Goal: Transaction & Acquisition: Book appointment/travel/reservation

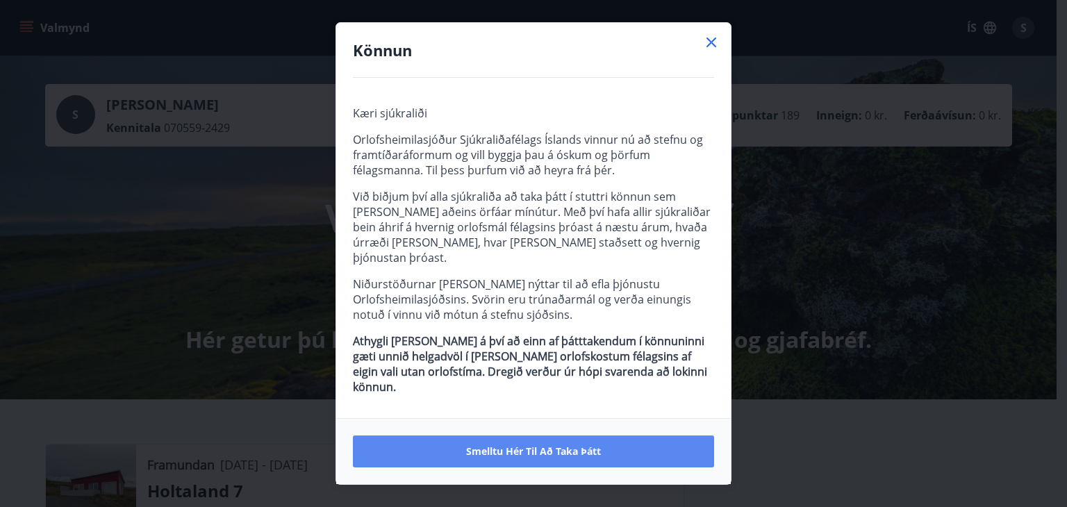
click at [545, 445] on span "Smelltu hér til að taka þátt" at bounding box center [533, 452] width 135 height 14
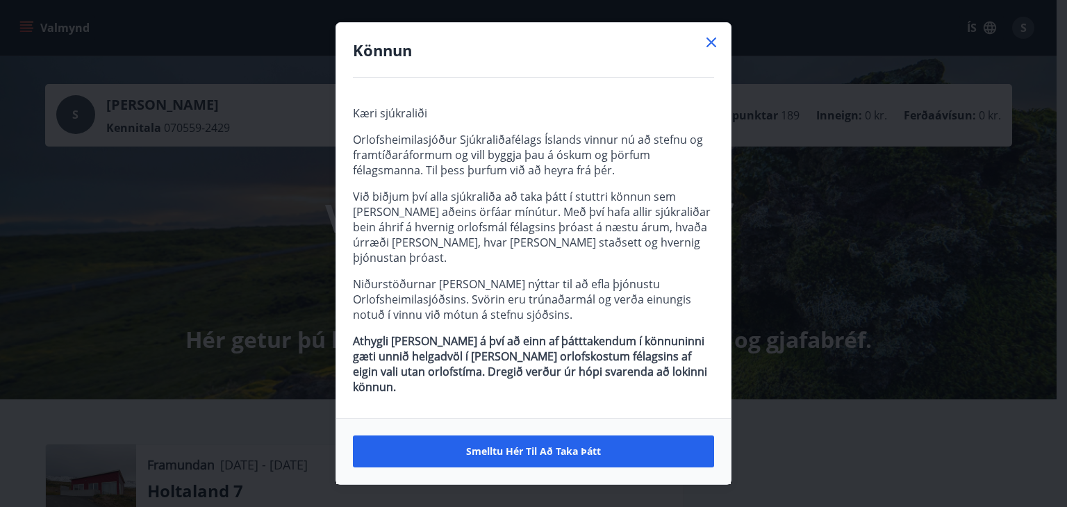
click at [705, 51] on icon at bounding box center [711, 42] width 17 height 17
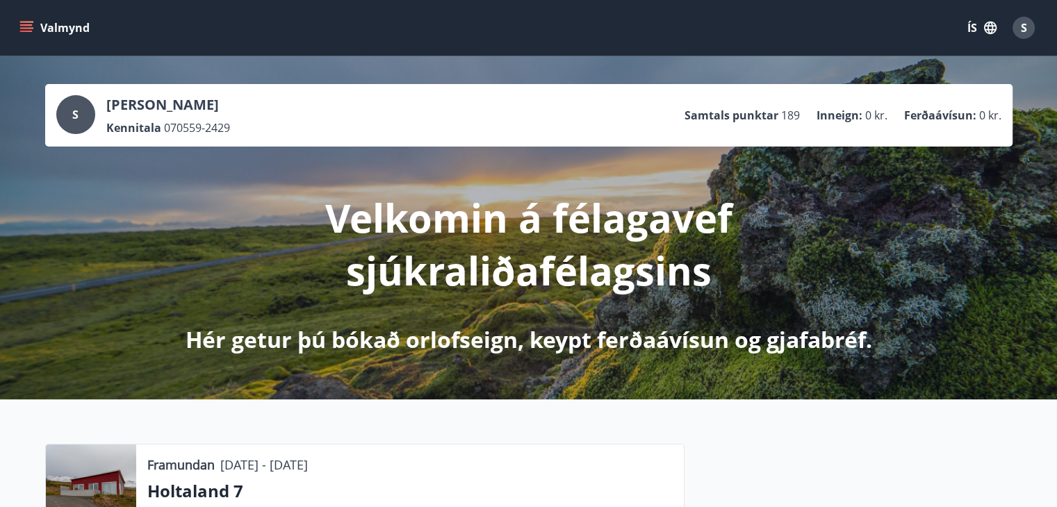
click at [30, 30] on icon "menu" at bounding box center [26, 28] width 14 height 14
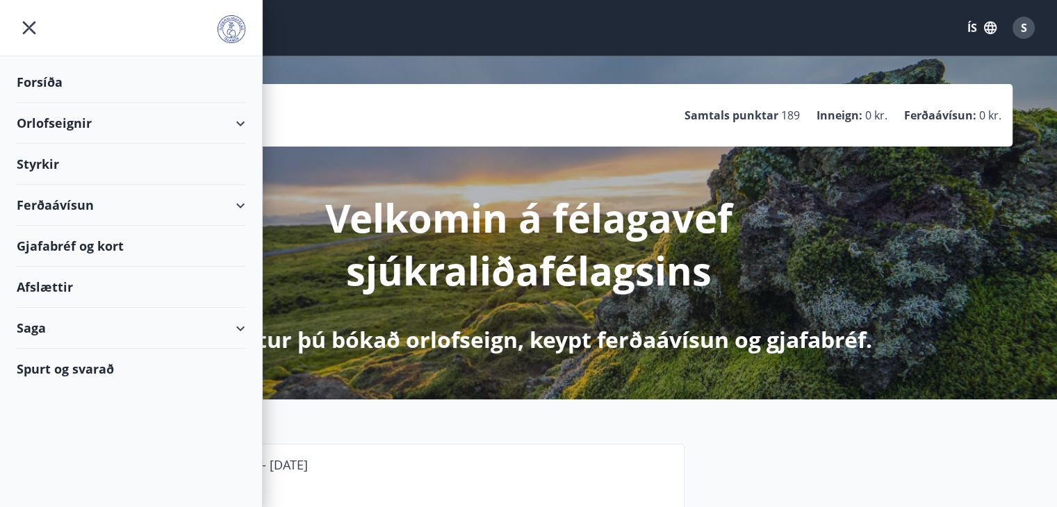
click at [51, 126] on div "Orlofseignir" at bounding box center [131, 123] width 229 height 41
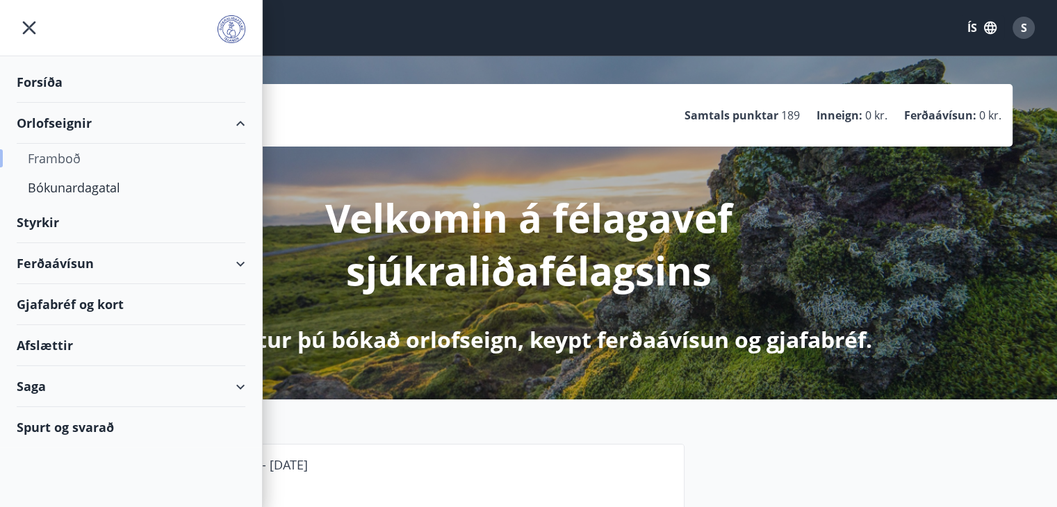
click at [61, 161] on div "Framboð" at bounding box center [131, 158] width 206 height 29
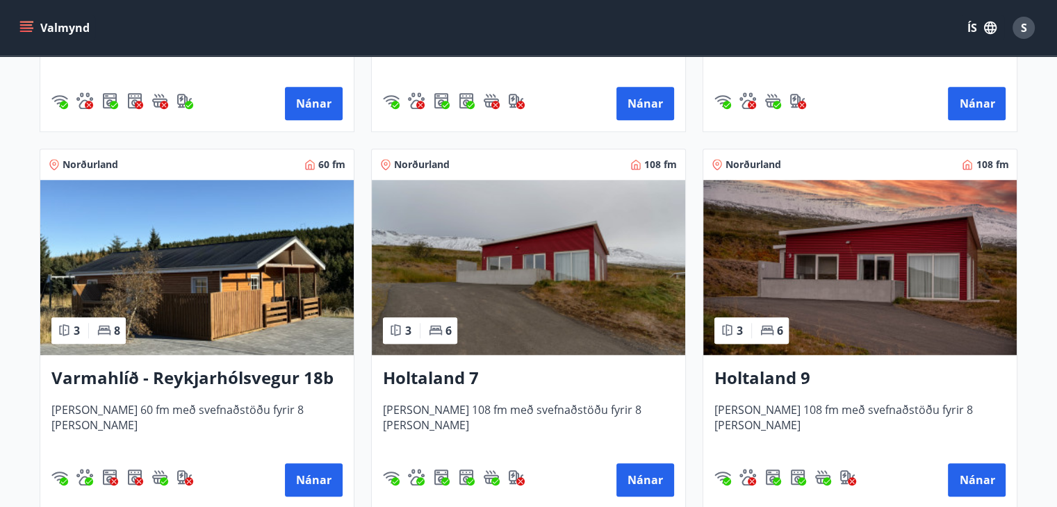
scroll to position [1320, 0]
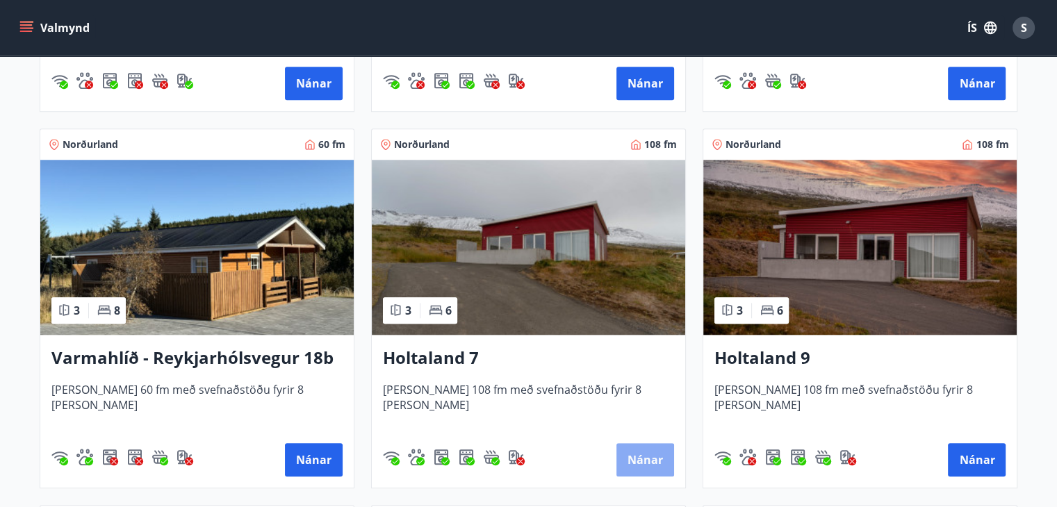
click at [640, 457] on button "Nánar" at bounding box center [645, 459] width 58 height 33
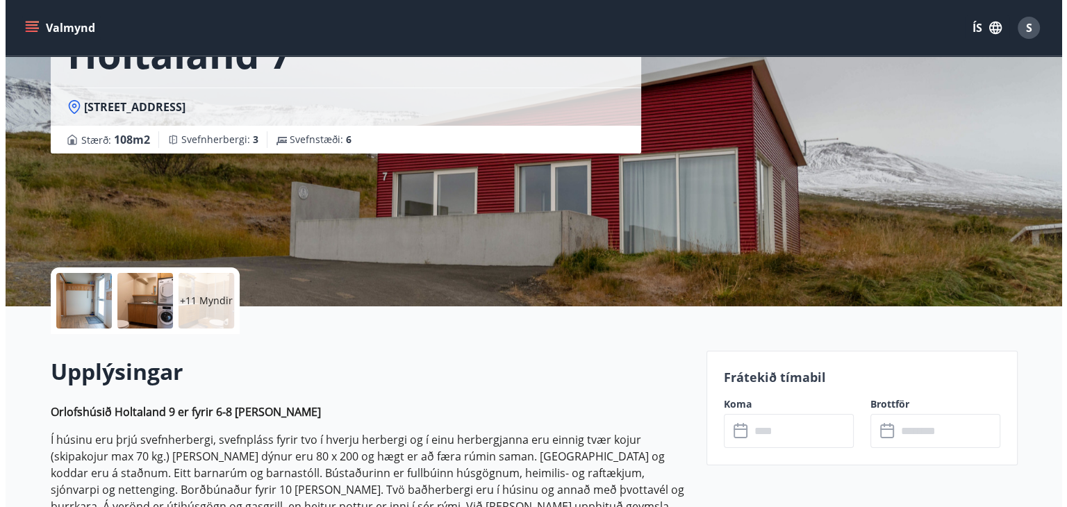
scroll to position [139, 0]
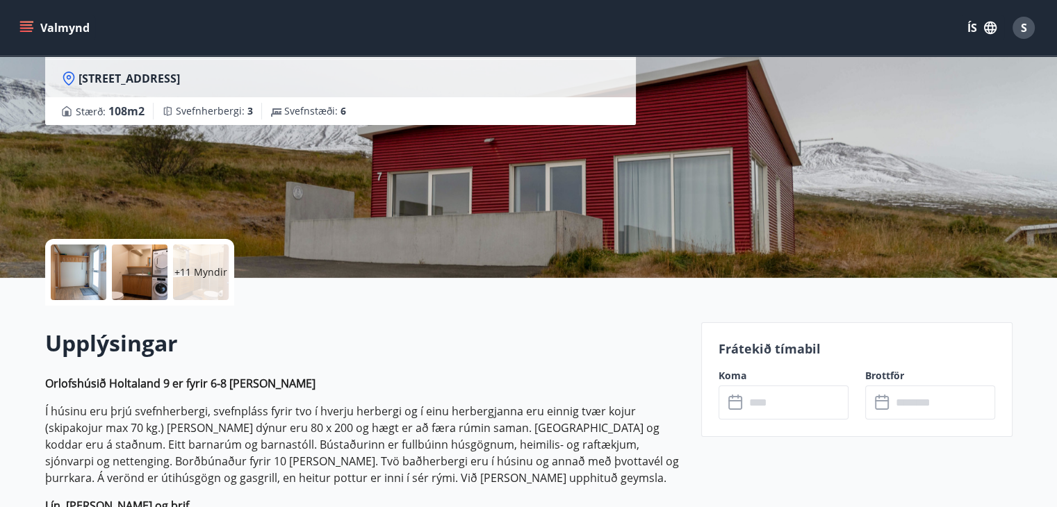
click at [85, 284] on div at bounding box center [79, 273] width 56 height 56
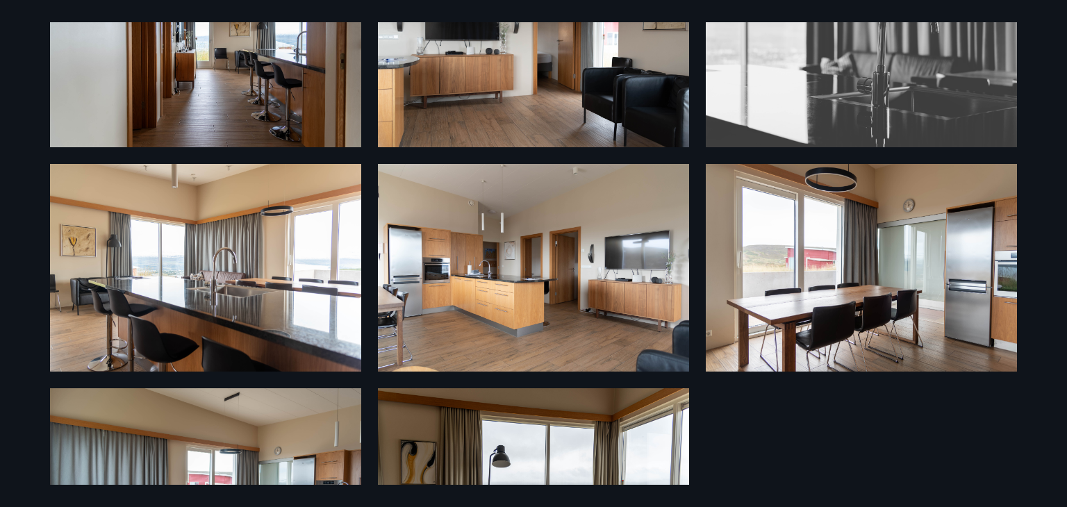
scroll to position [580, 0]
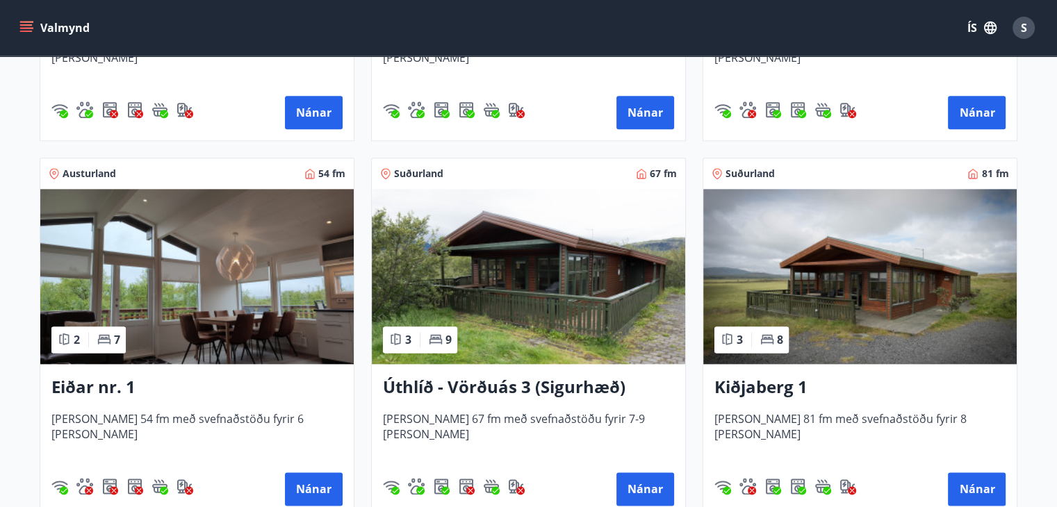
scroll to position [1946, 0]
